Goal: Information Seeking & Learning: Learn about a topic

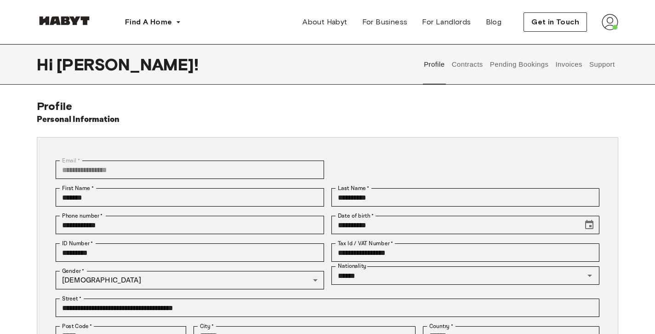
click at [610, 17] on img at bounding box center [609, 22] width 17 height 17
click at [580, 45] on span "Profile" at bounding box center [581, 43] width 23 height 11
click at [519, 63] on button "Pending Bookings" at bounding box center [518, 64] width 61 height 40
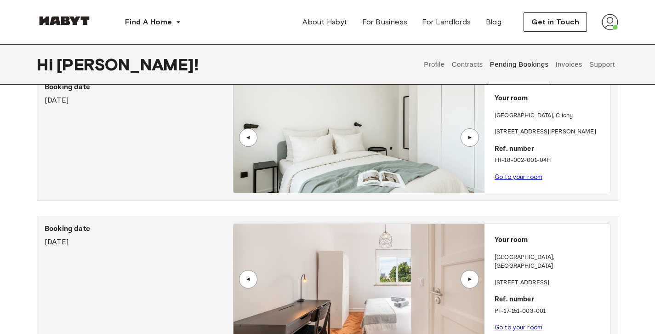
scroll to position [100, 0]
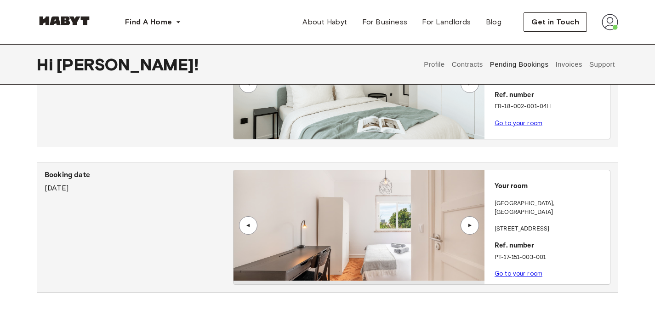
click at [563, 62] on button "Invoices" at bounding box center [568, 64] width 29 height 40
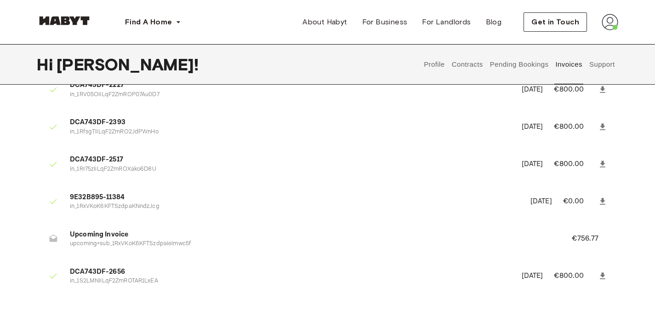
scroll to position [188, 0]
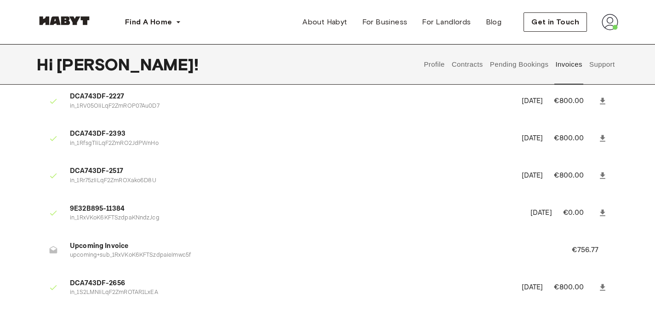
click at [601, 63] on button "Support" at bounding box center [602, 64] width 28 height 40
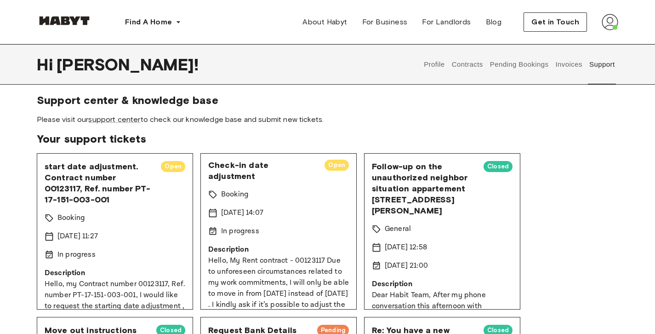
scroll to position [2, 0]
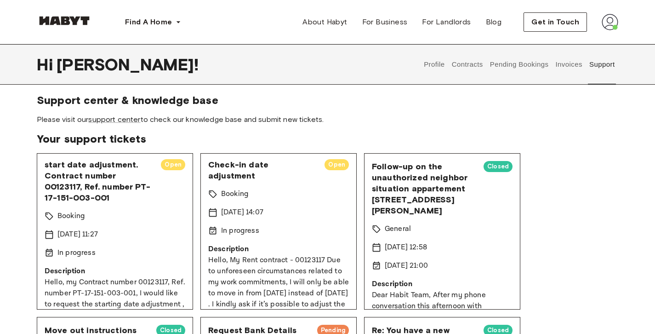
click at [181, 192] on div "start date adjustment. Contract number 00123117, Ref. number PT-17-151-003-001 …" at bounding box center [115, 231] width 156 height 156
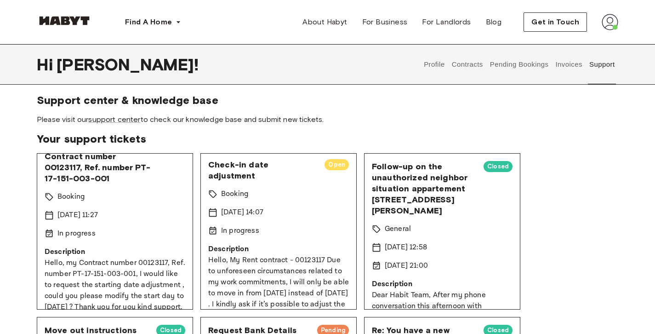
scroll to position [0, 0]
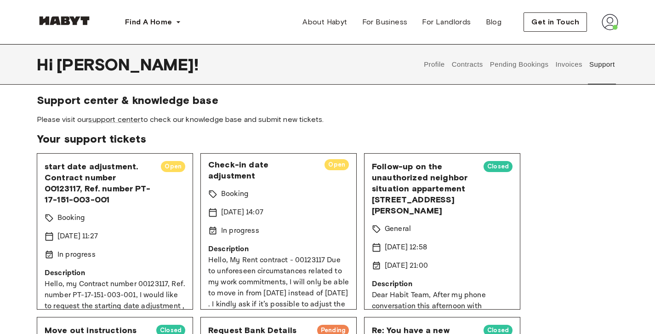
click at [169, 168] on span "Open" at bounding box center [173, 166] width 24 height 9
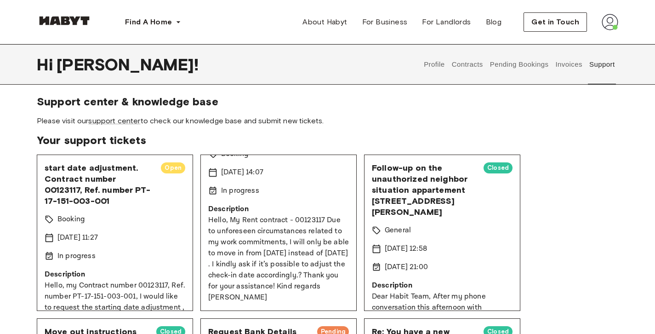
scroll to position [4, 0]
click at [472, 66] on button "Contracts" at bounding box center [467, 64] width 34 height 40
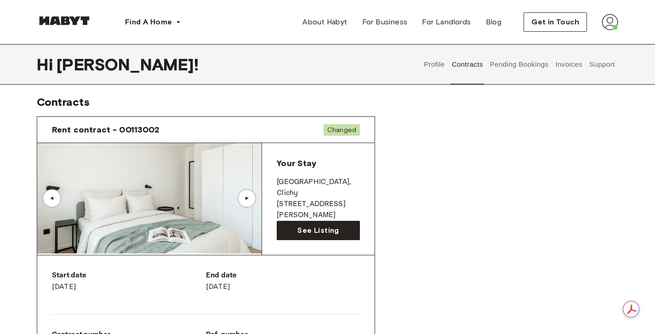
click at [604, 65] on button "Support" at bounding box center [602, 64] width 28 height 40
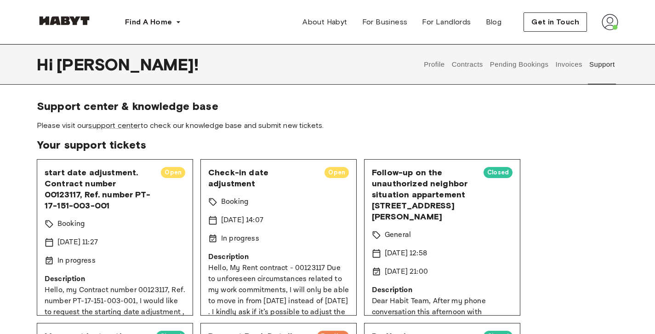
click at [604, 25] on img at bounding box center [609, 22] width 17 height 17
click at [592, 129] on span "Please visit our support center to check our knowledge base and submit new tick…" at bounding box center [327, 125] width 581 height 10
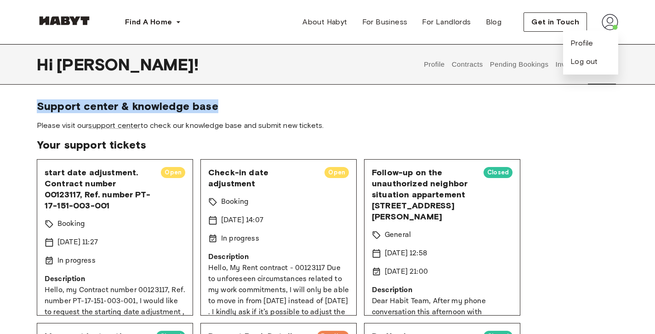
click at [600, 99] on span "Support center & knowledge base" at bounding box center [327, 106] width 581 height 14
click at [116, 125] on link "support center" at bounding box center [114, 125] width 52 height 9
